Goal: Task Accomplishment & Management: Use online tool/utility

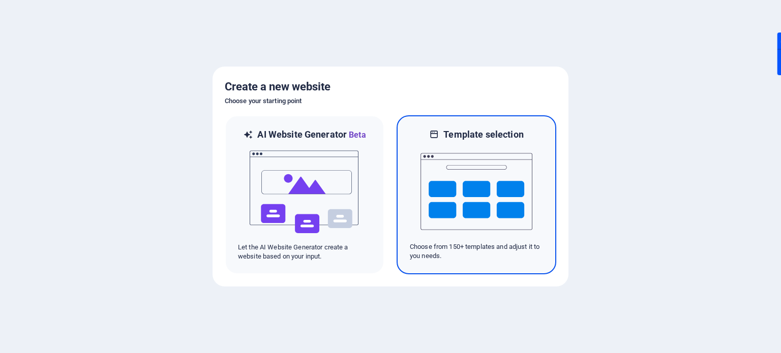
click at [453, 168] on img at bounding box center [476, 192] width 112 height 102
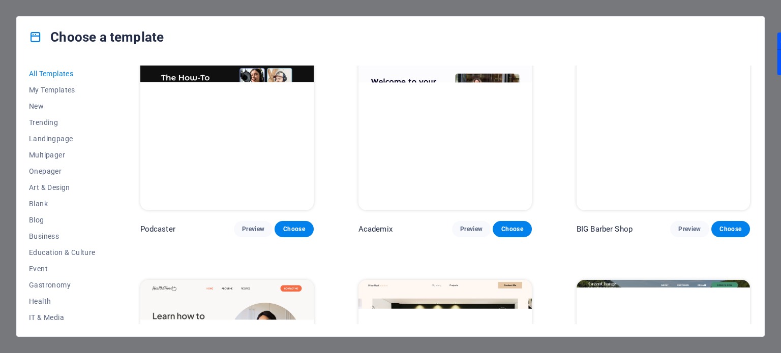
scroll to position [1423, 0]
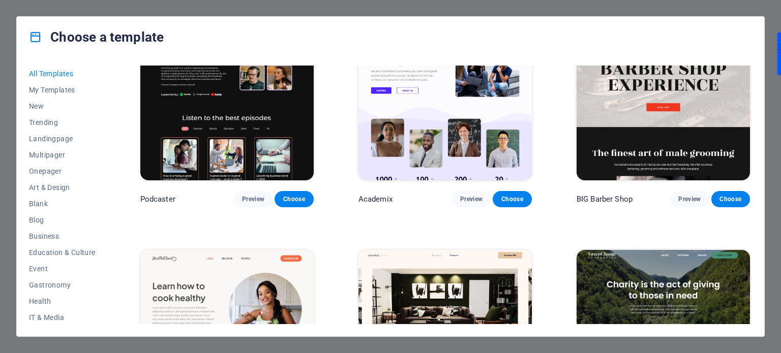
click at [501, 116] on img at bounding box center [444, 101] width 173 height 160
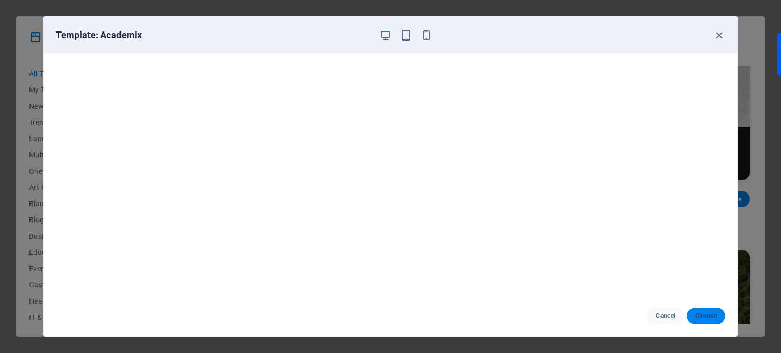
click at [701, 315] on span "Choose" at bounding box center [706, 316] width 22 height 8
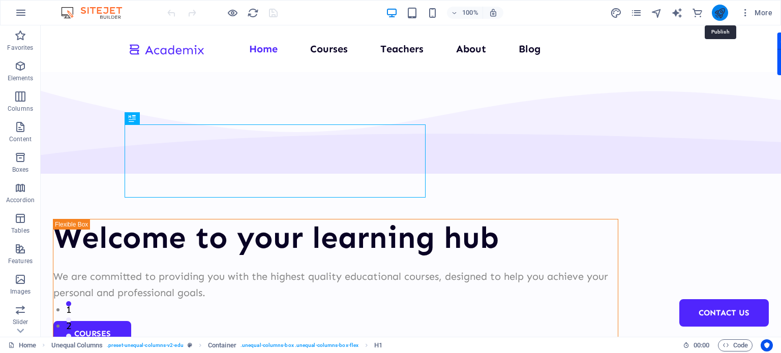
drag, startPoint x: 717, startPoint y: 18, endPoint x: 675, endPoint y: 13, distance: 42.4
click at [717, 18] on icon "publish" at bounding box center [719, 13] width 12 height 12
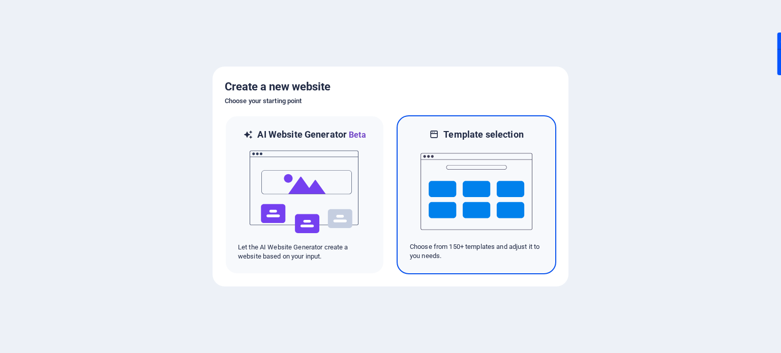
click at [522, 204] on img at bounding box center [476, 192] width 112 height 102
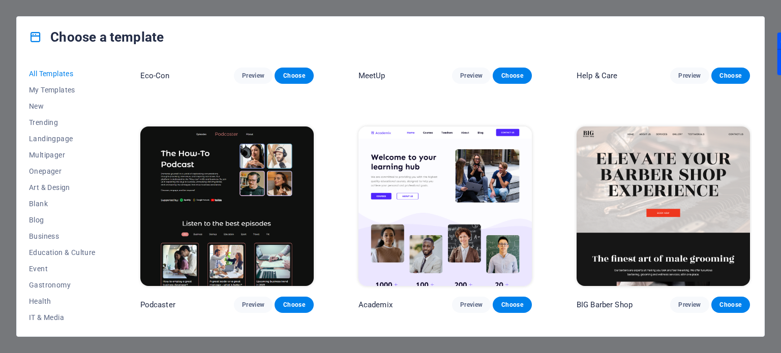
scroll to position [1321, 0]
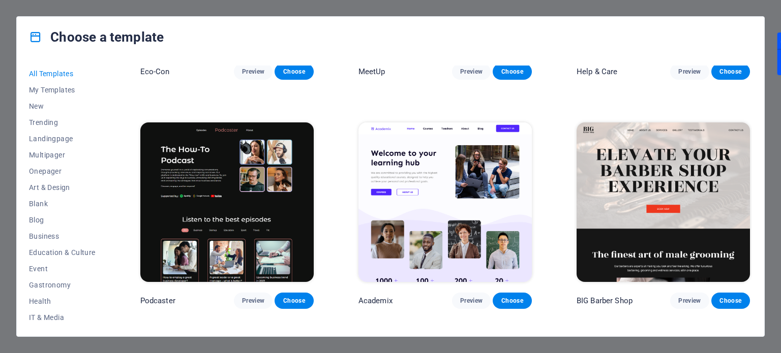
click at [661, 191] on img at bounding box center [662, 202] width 173 height 160
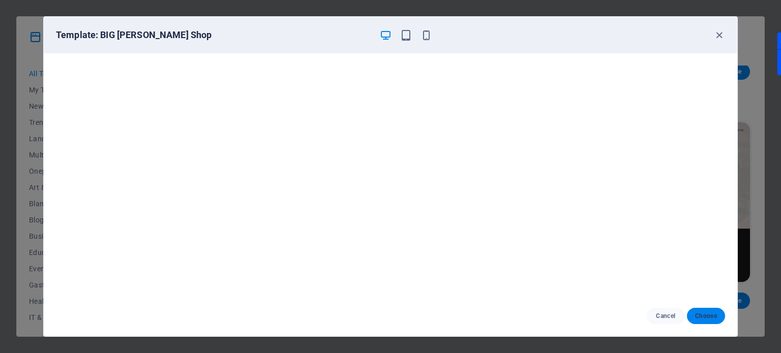
click at [698, 310] on button "Choose" at bounding box center [706, 316] width 38 height 16
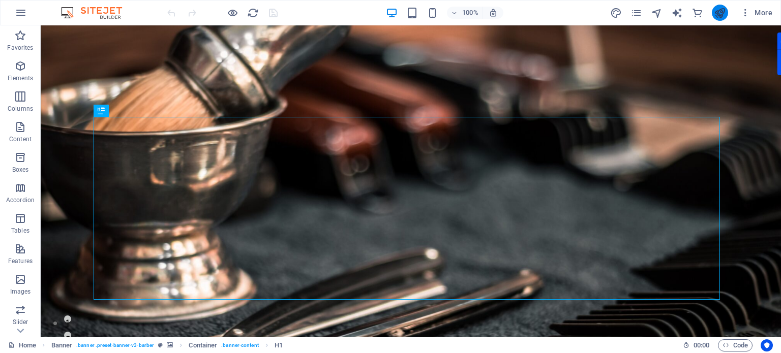
click at [722, 14] on icon "publish" at bounding box center [719, 13] width 12 height 12
